Goal: Task Accomplishment & Management: Use online tool/utility

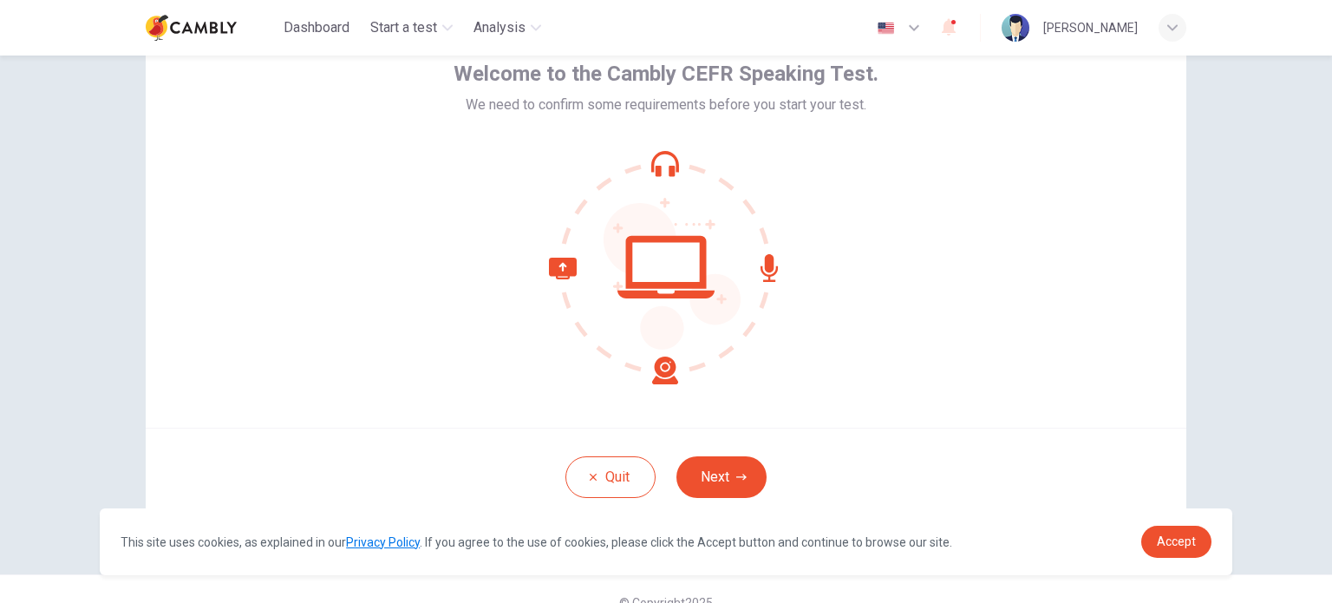
scroll to position [119, 0]
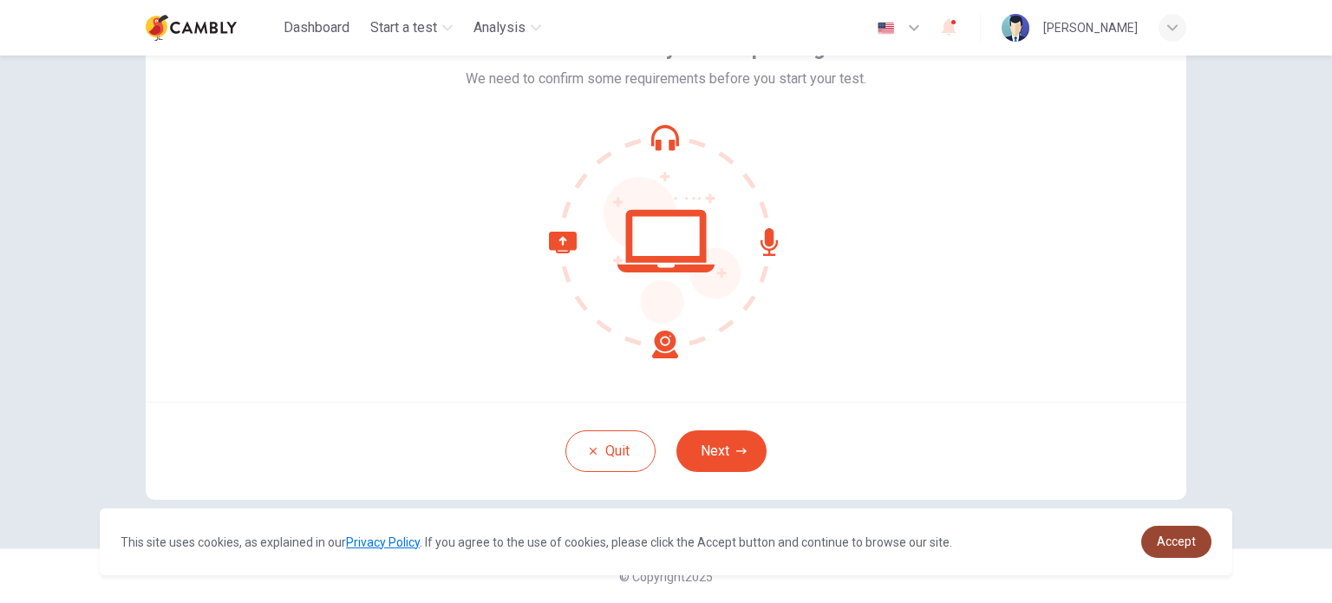
click at [1176, 536] on span "Accept" at bounding box center [1176, 541] width 39 height 14
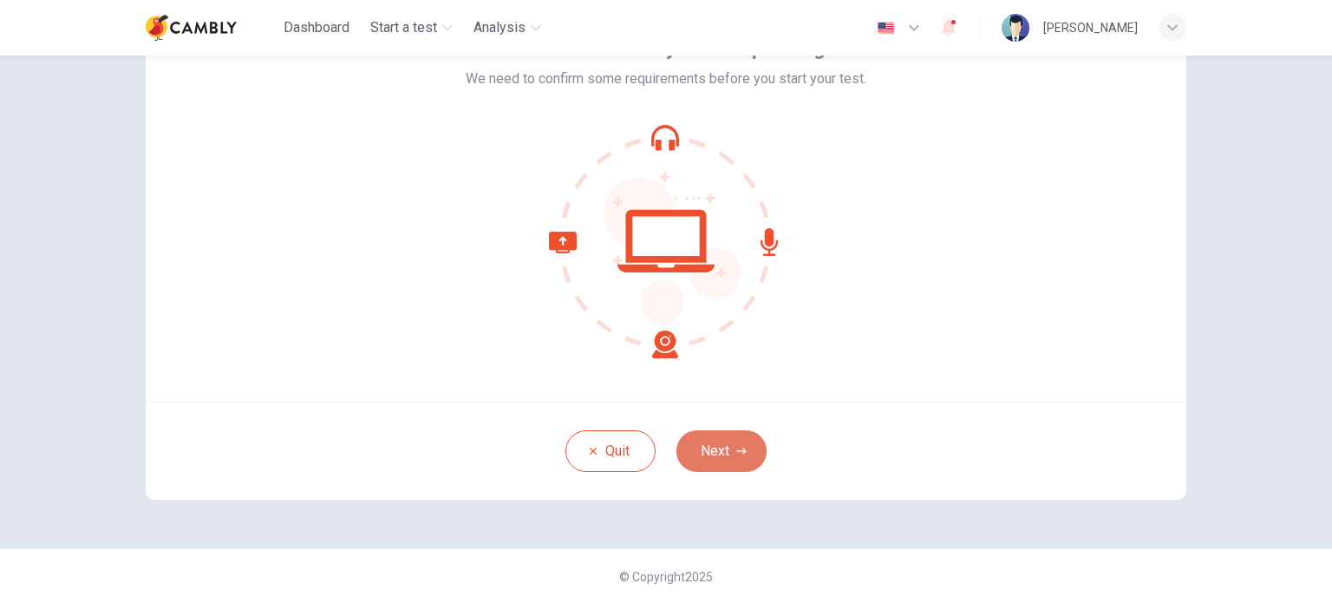
click at [715, 453] on button "Next" at bounding box center [722, 451] width 90 height 42
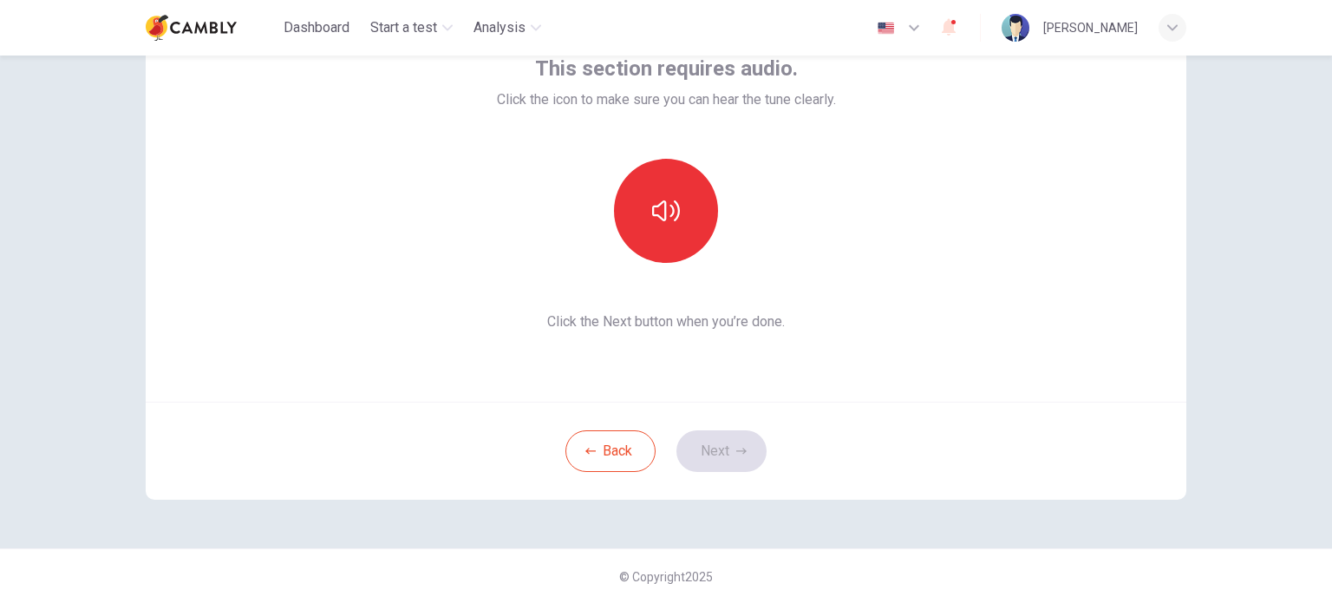
click at [701, 336] on div "This section requires audio. Click the icon to make sure you can hear the tune …" at bounding box center [666, 193] width 1041 height 416
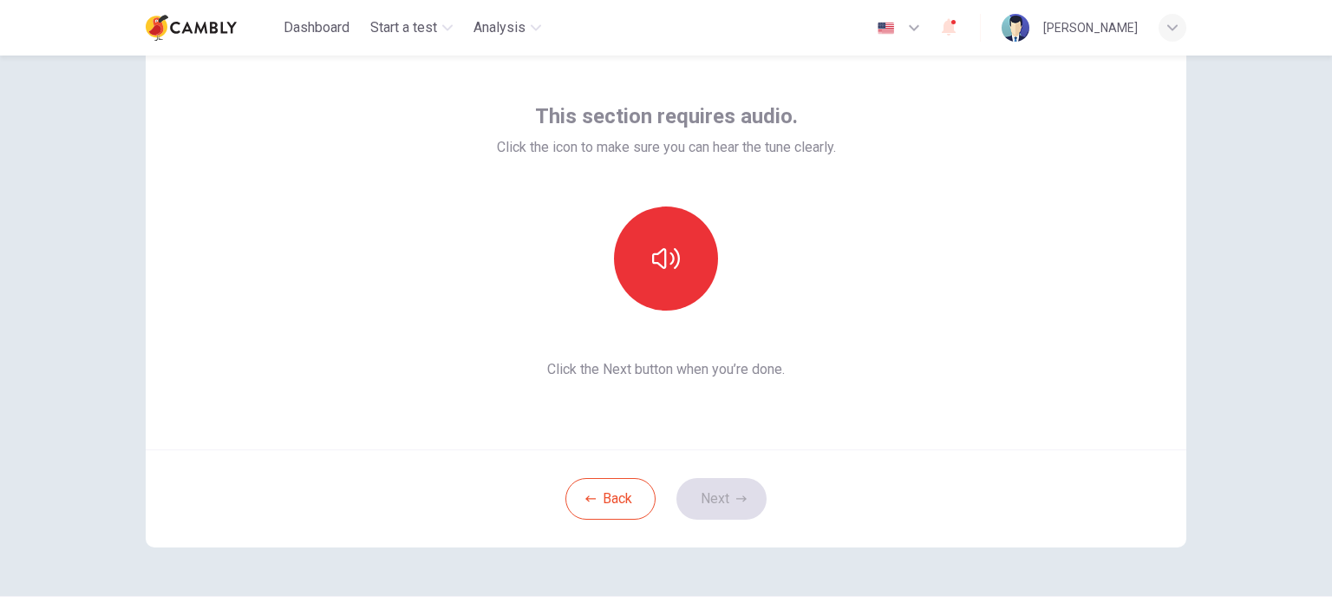
scroll to position [73, 0]
click at [656, 263] on icon "button" at bounding box center [666, 256] width 28 height 21
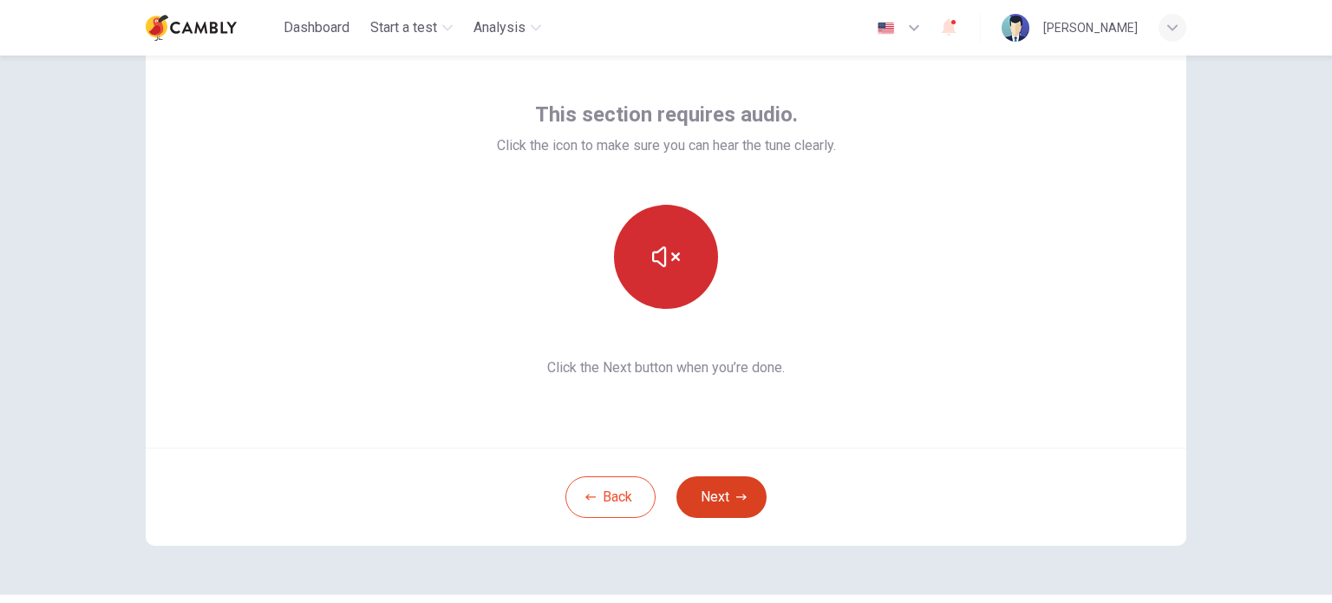
click at [710, 500] on button "Next" at bounding box center [722, 497] width 90 height 42
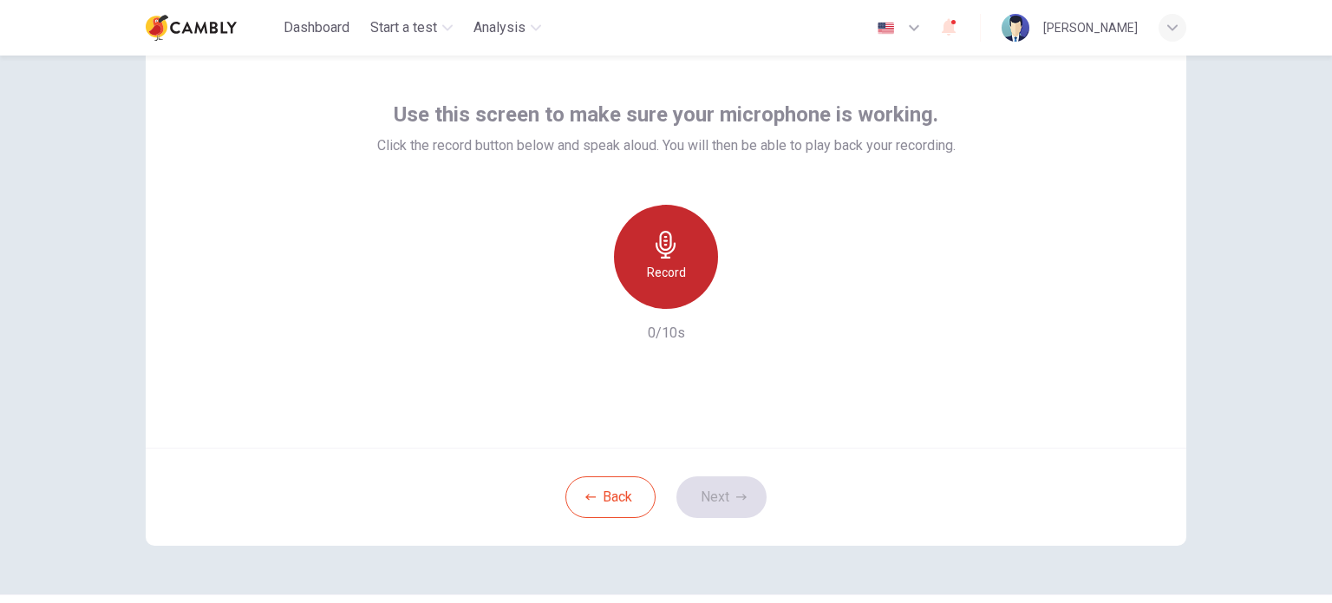
click at [662, 252] on icon "button" at bounding box center [666, 245] width 20 height 28
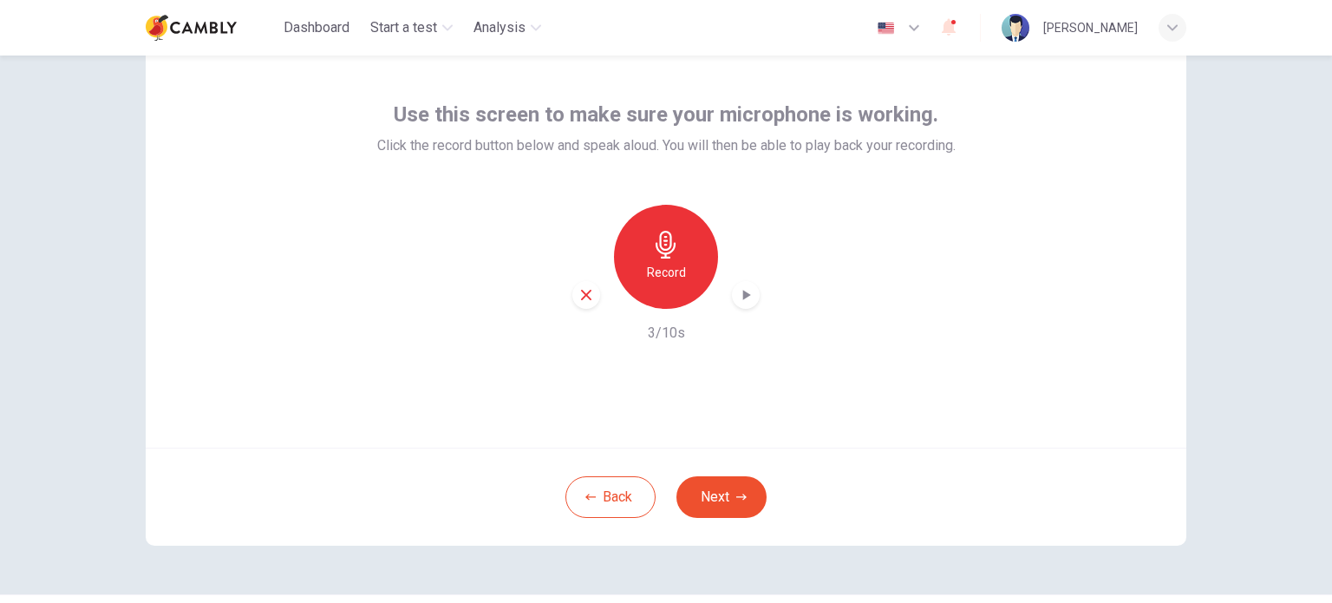
drag, startPoint x: 754, startPoint y: 301, endPoint x: 736, endPoint y: 300, distance: 18.2
click at [736, 300] on div "Record" at bounding box center [665, 257] width 187 height 104
click at [737, 300] on icon "button" at bounding box center [745, 294] width 17 height 17
click at [727, 505] on button "Next" at bounding box center [722, 497] width 90 height 42
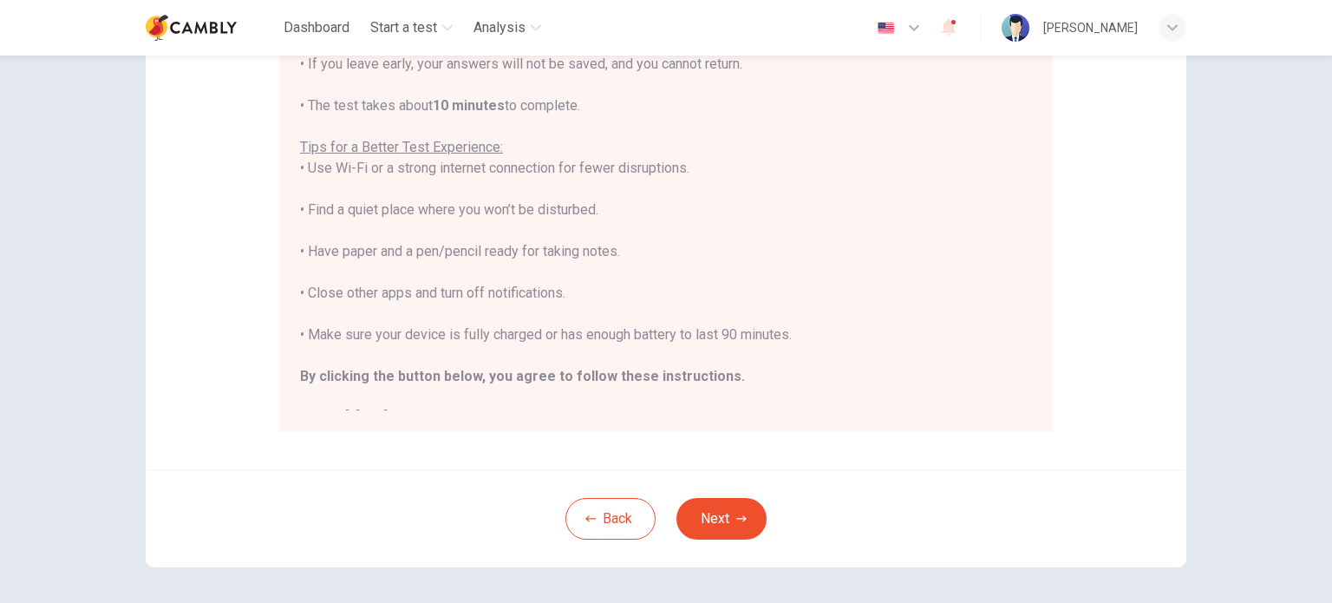
scroll to position [20, 0]
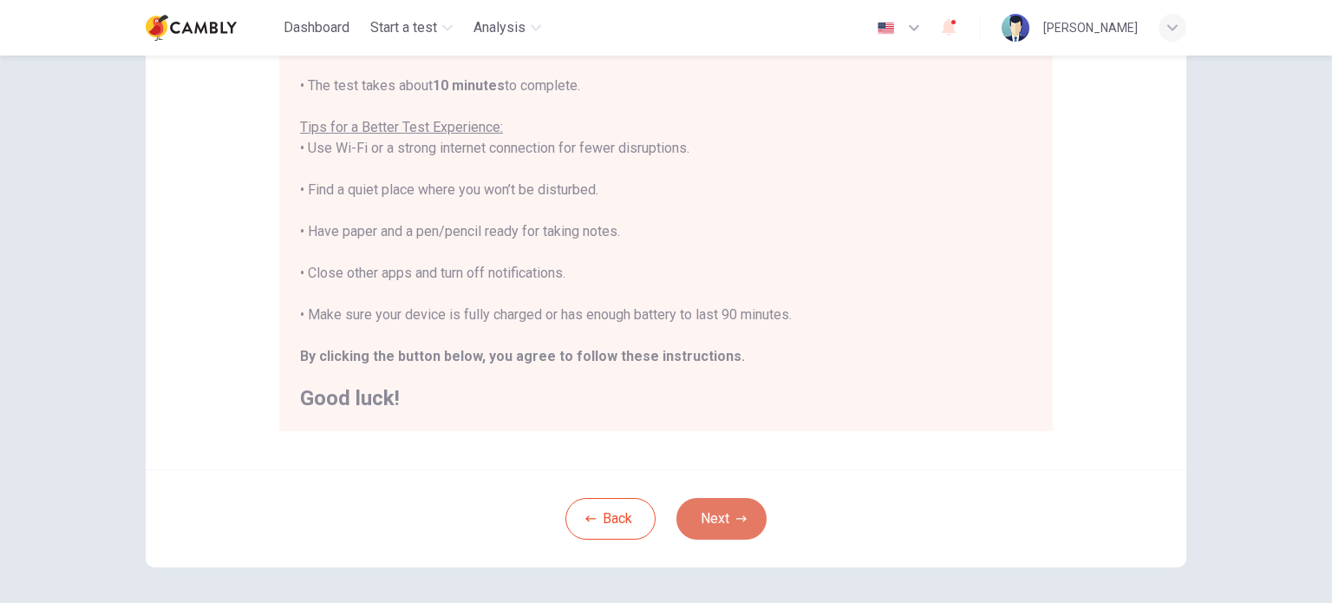
click at [750, 511] on button "Next" at bounding box center [722, 519] width 90 height 42
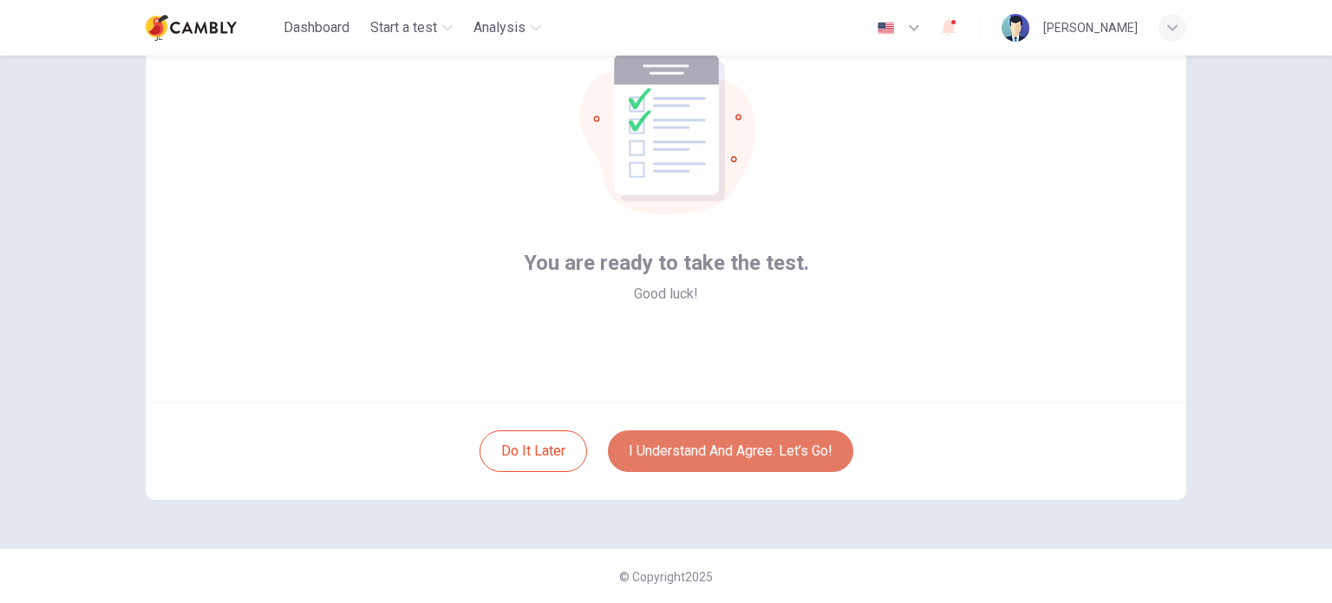
click at [770, 441] on button "I understand and agree. Let’s go!" at bounding box center [730, 451] width 245 height 42
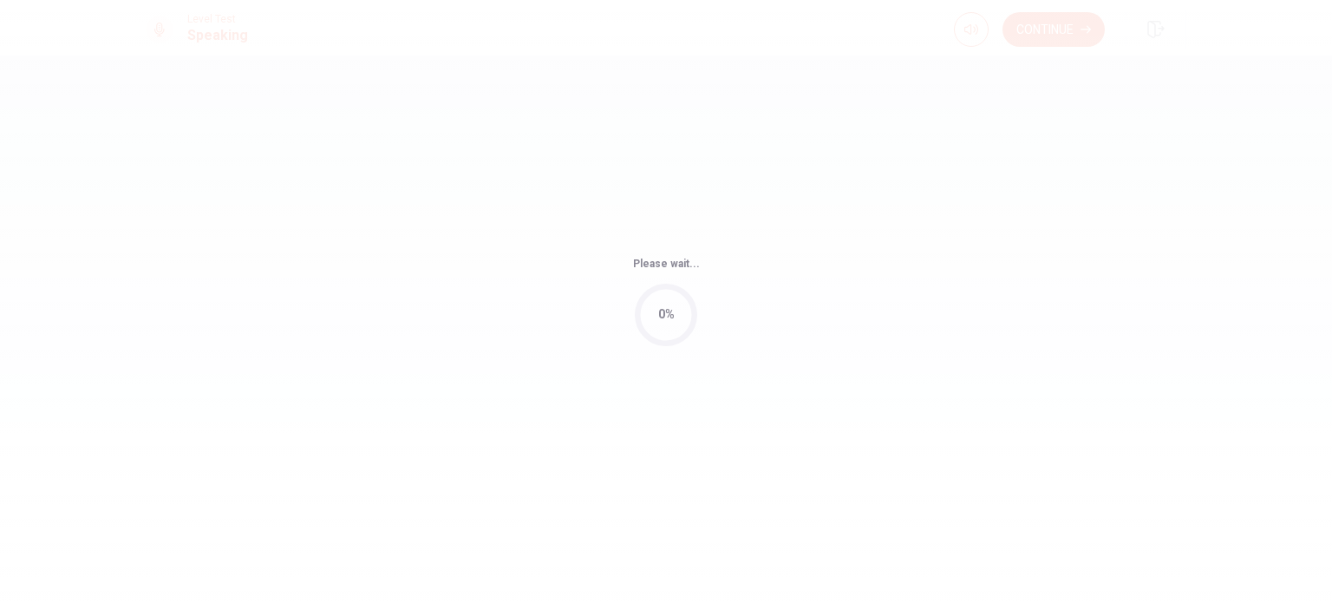
drag, startPoint x: 1331, startPoint y: 245, endPoint x: 1329, endPoint y: 226, distance: 19.3
click at [1329, 226] on div "Please wait... 0%" at bounding box center [666, 301] width 1332 height 603
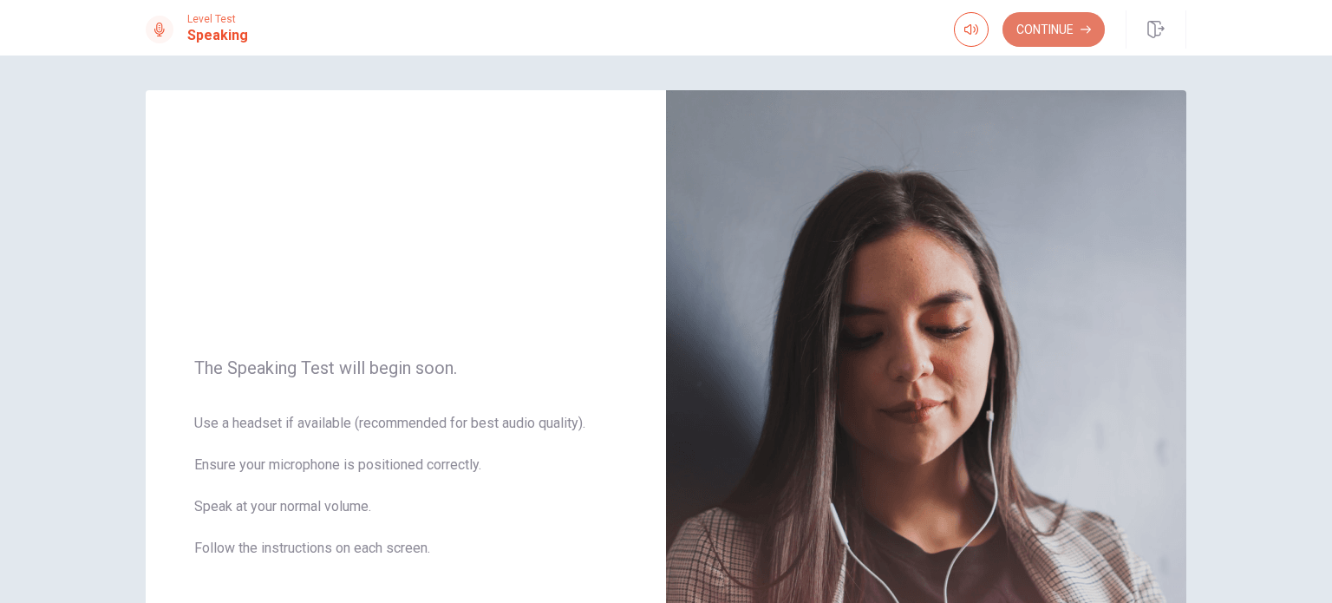
click at [1034, 29] on button "Continue" at bounding box center [1054, 29] width 102 height 35
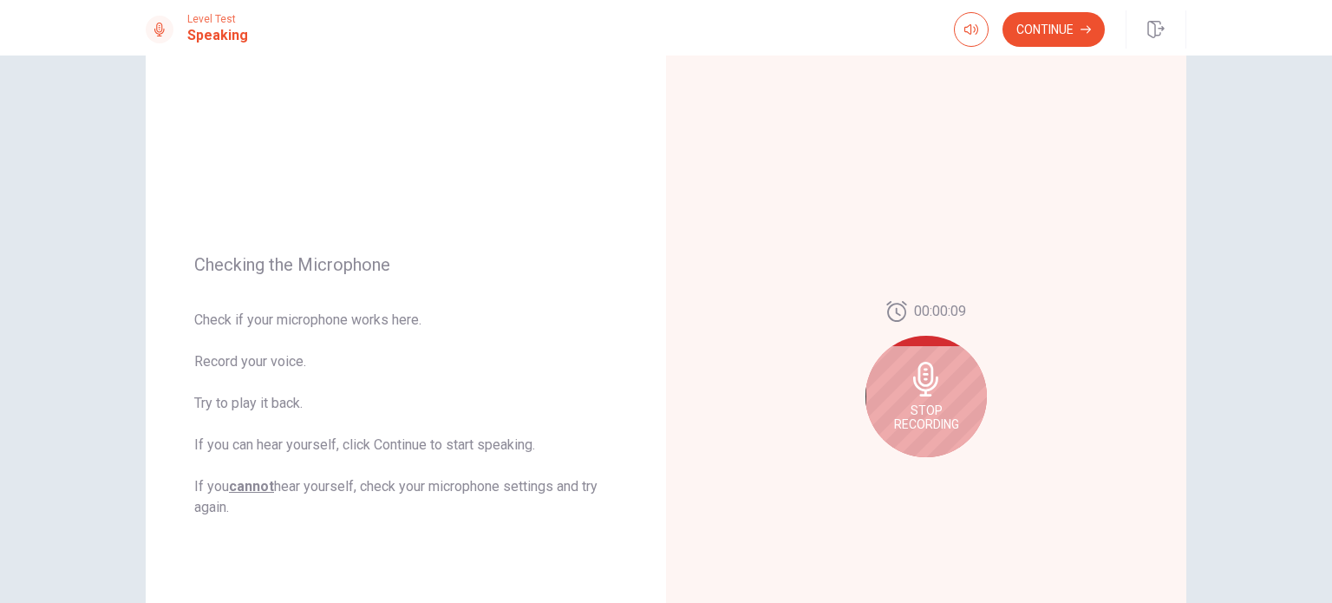
scroll to position [80, 0]
click at [899, 409] on span "Stop Recording" at bounding box center [926, 420] width 65 height 28
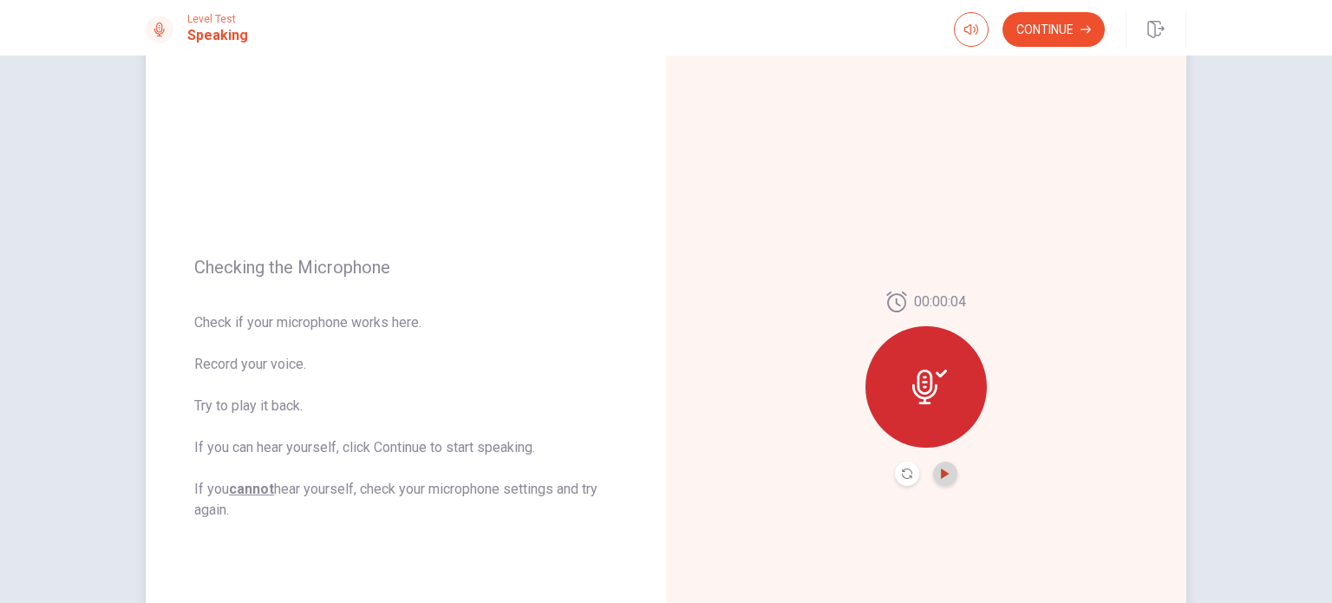
click at [941, 470] on icon "Play Audio" at bounding box center [945, 473] width 8 height 10
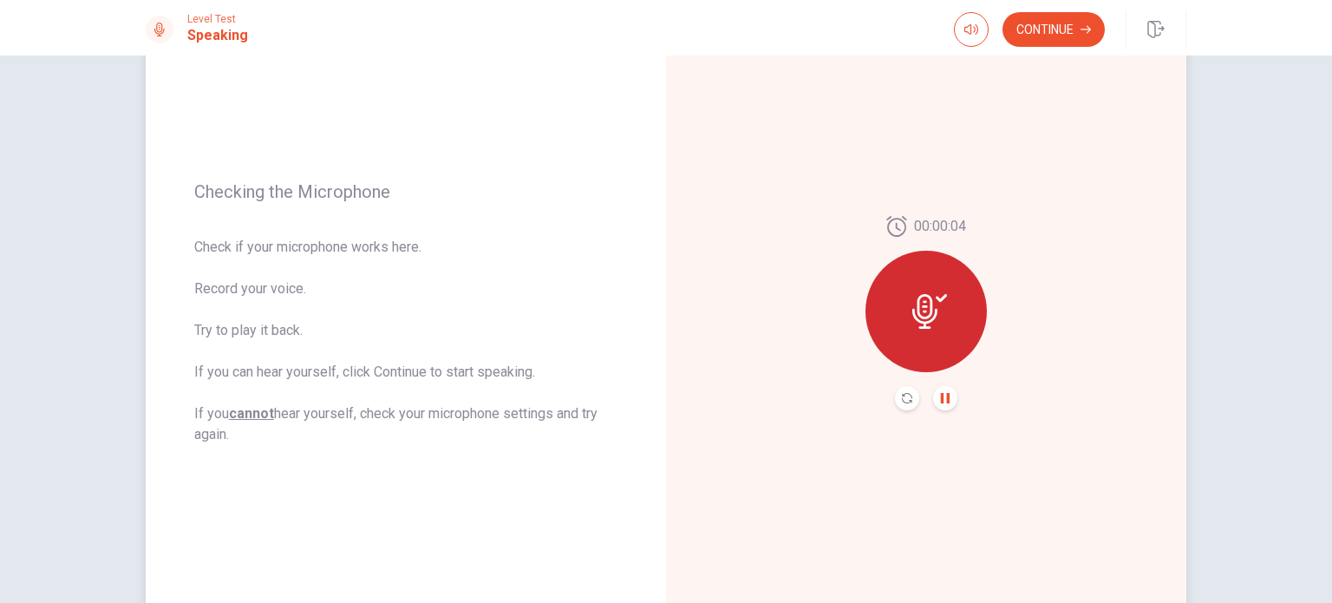
scroll to position [160, 0]
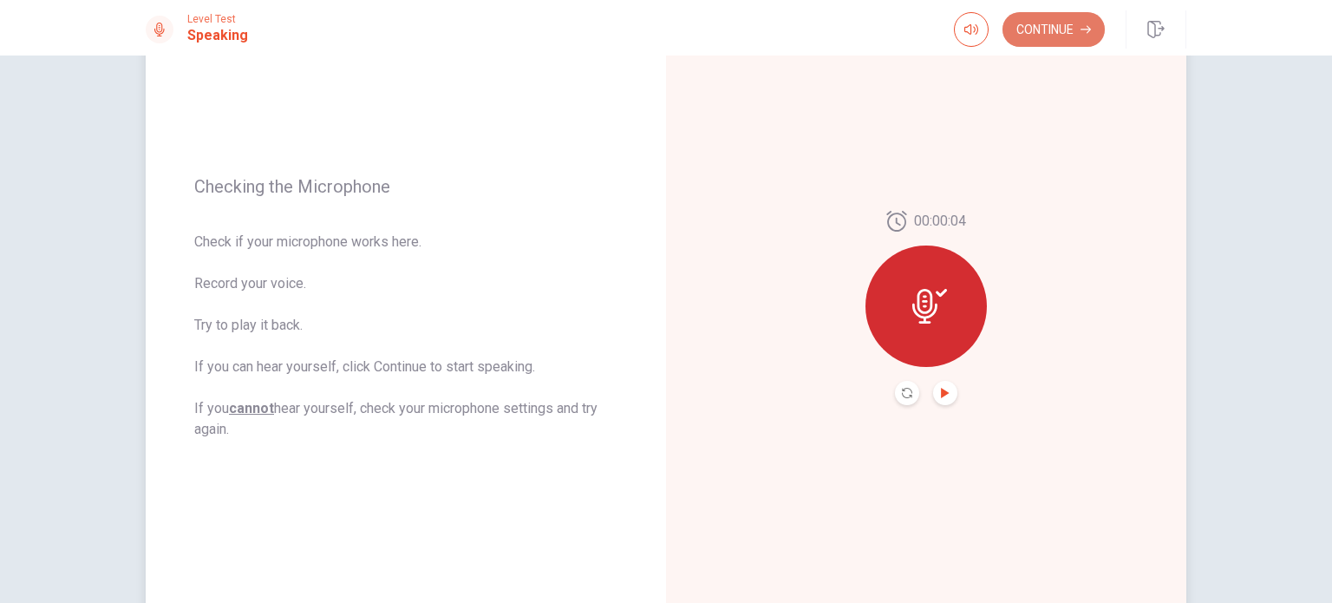
click at [1058, 33] on button "Continue" at bounding box center [1054, 29] width 102 height 35
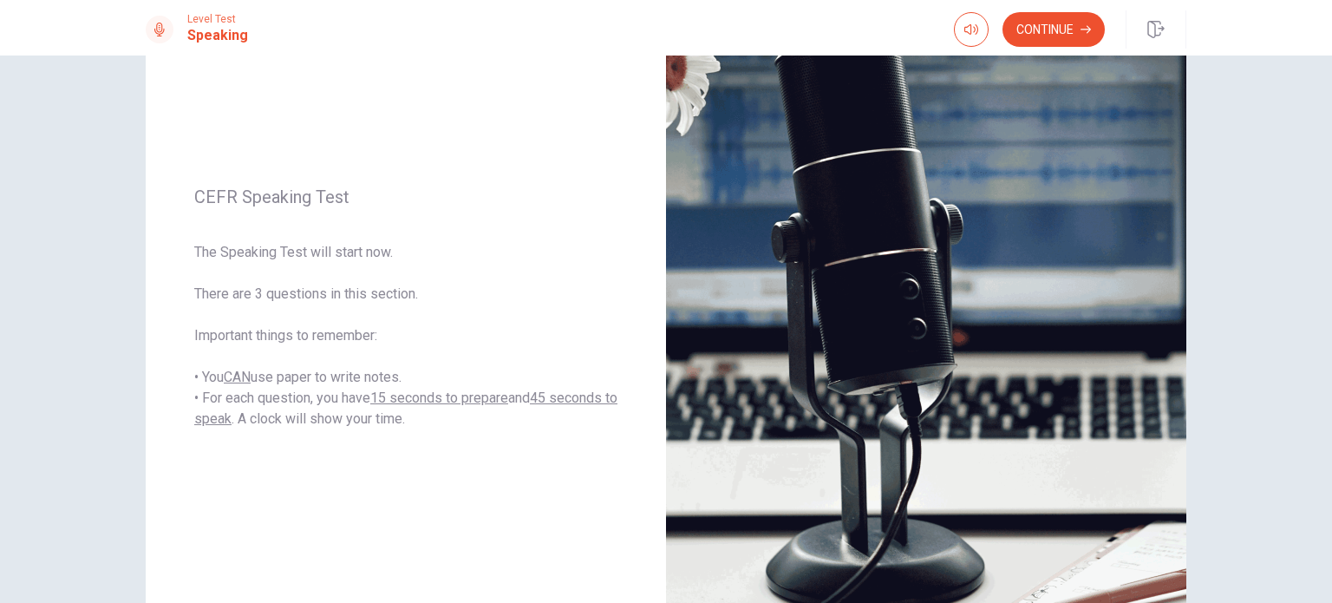
drag, startPoint x: 1292, startPoint y: 217, endPoint x: 1292, endPoint y: 242, distance: 25.2
click at [1292, 242] on div "CEFR Speaking Test The Speaking Test will start now. There are 3 questions in t…" at bounding box center [666, 329] width 1332 height 547
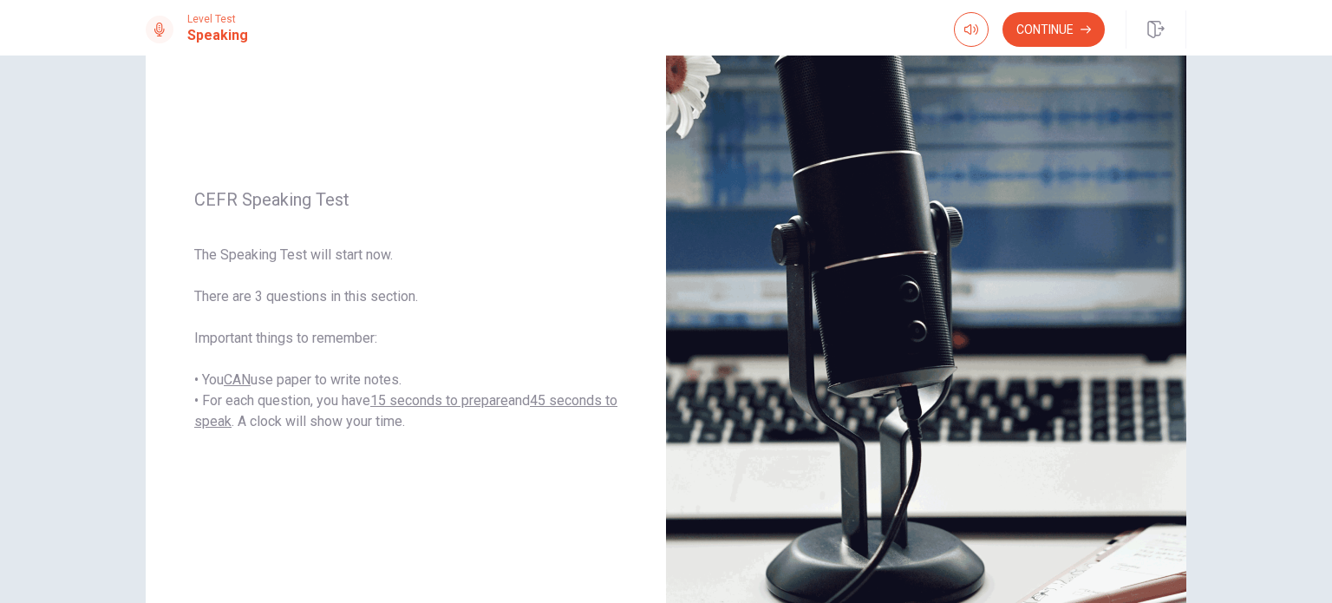
scroll to position [155, 0]
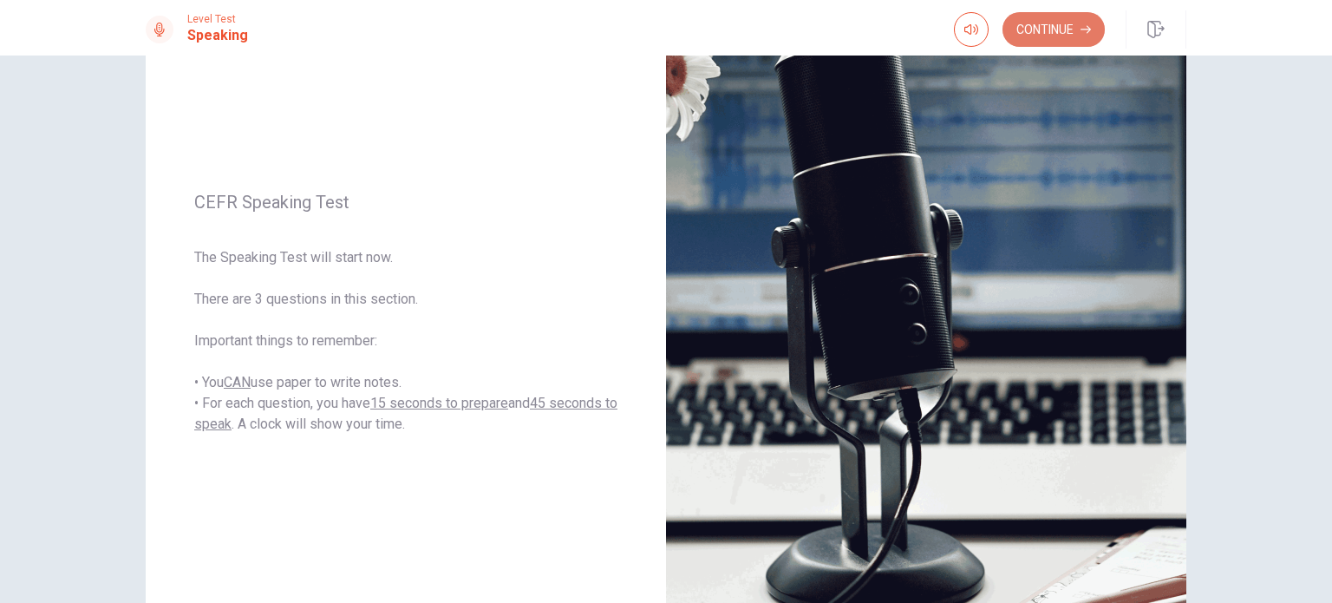
click at [1055, 37] on button "Continue" at bounding box center [1054, 29] width 102 height 35
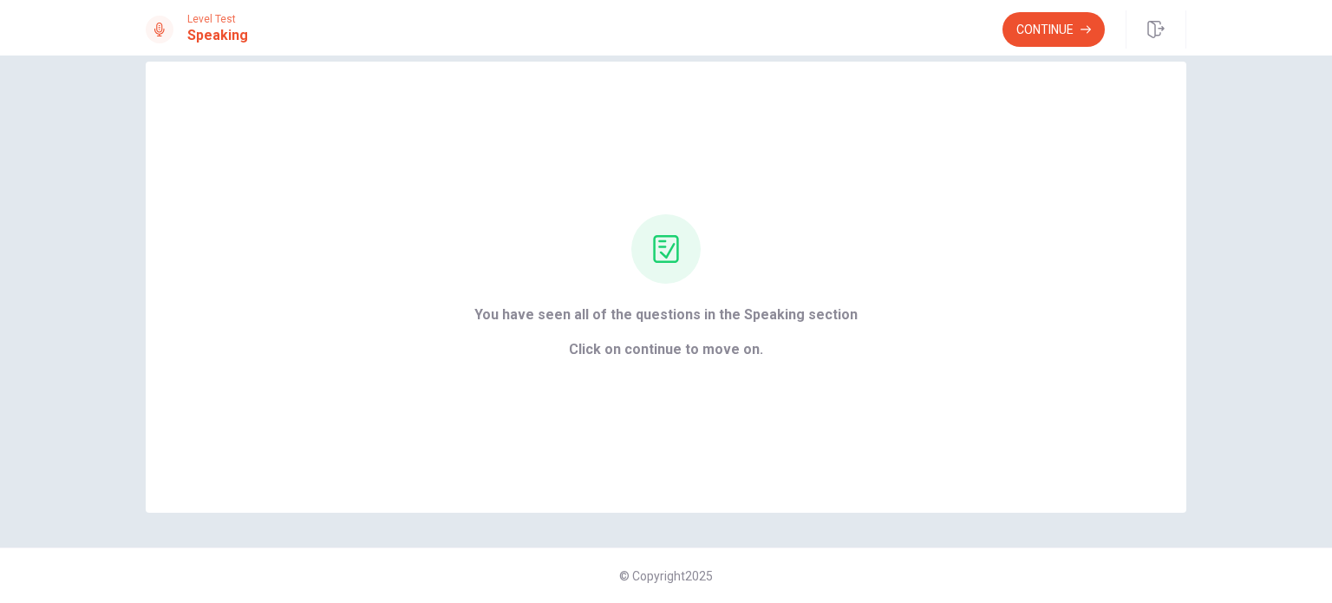
scroll to position [28, 0]
click at [1058, 32] on button "Continue" at bounding box center [1054, 29] width 102 height 35
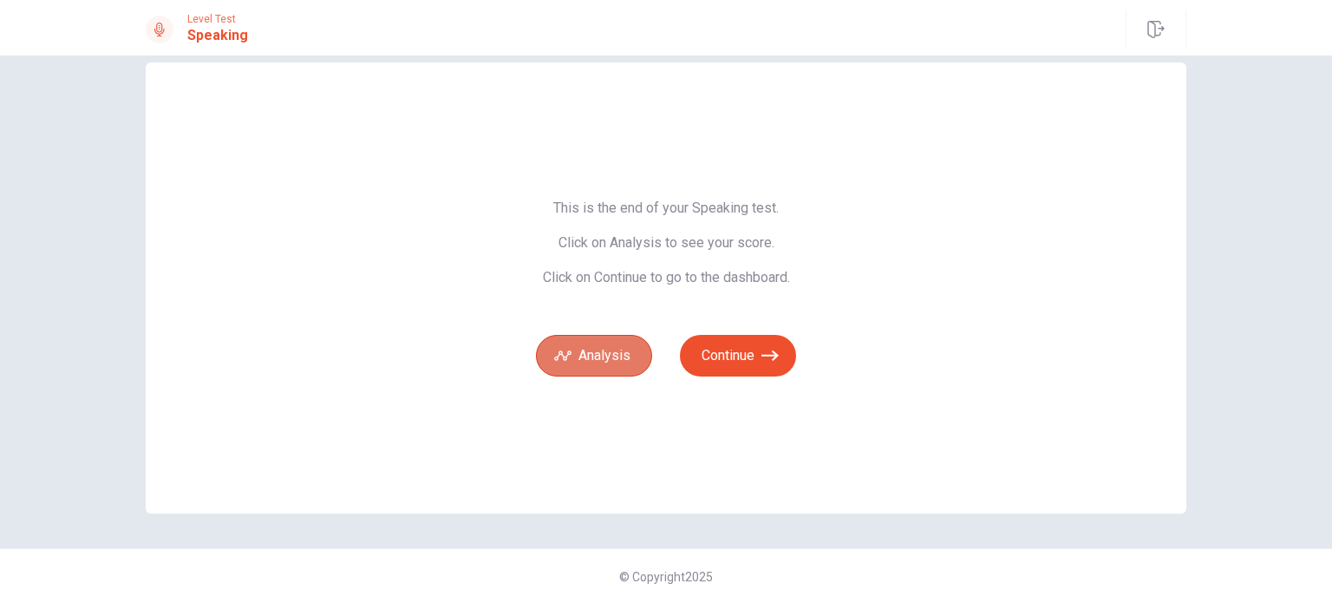
click at [611, 346] on button "Analysis" at bounding box center [594, 356] width 116 height 42
